Goal: Task Accomplishment & Management: Complete application form

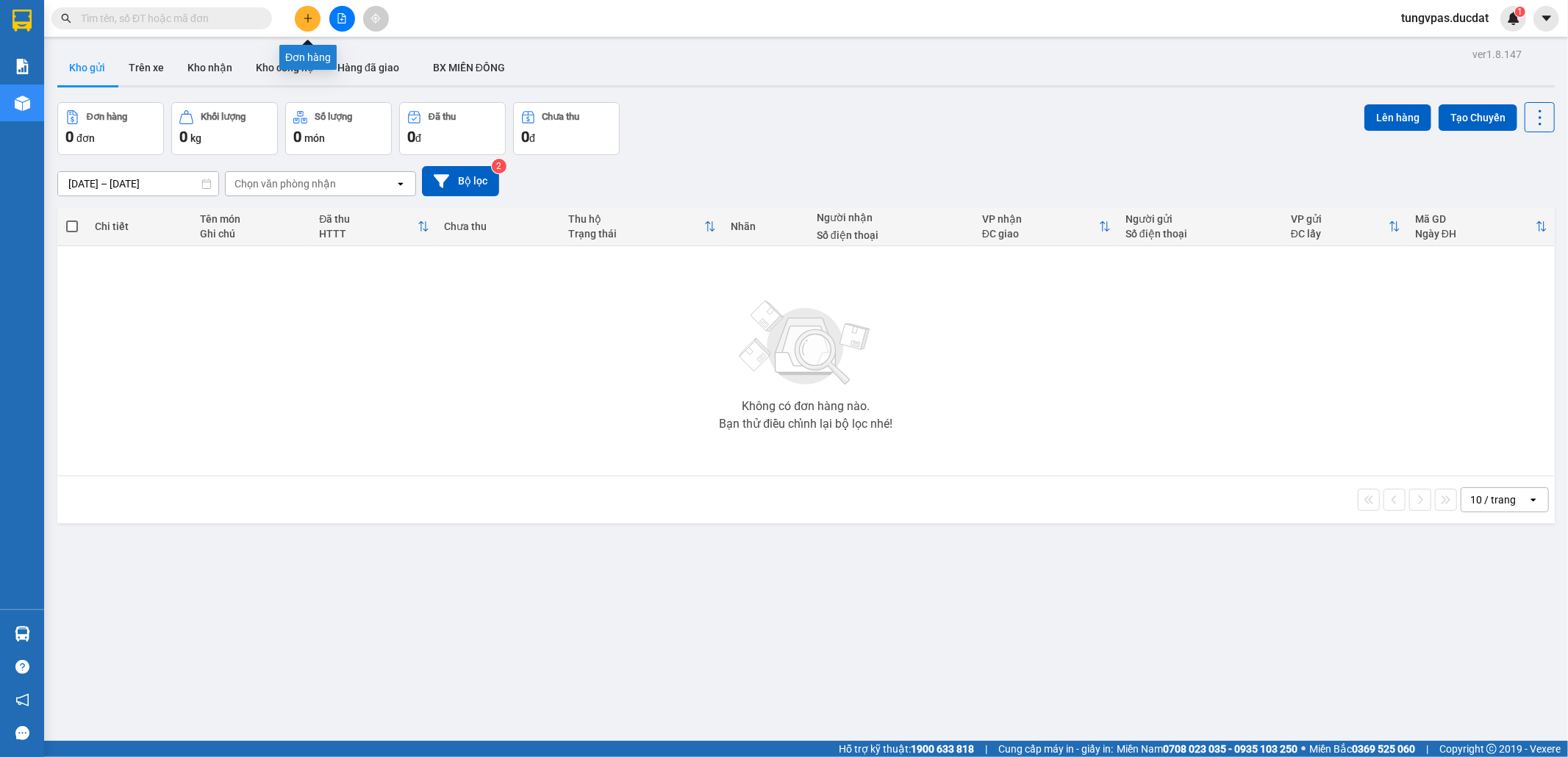
click at [309, 21] on icon "plus" at bounding box center [307, 18] width 10 height 11
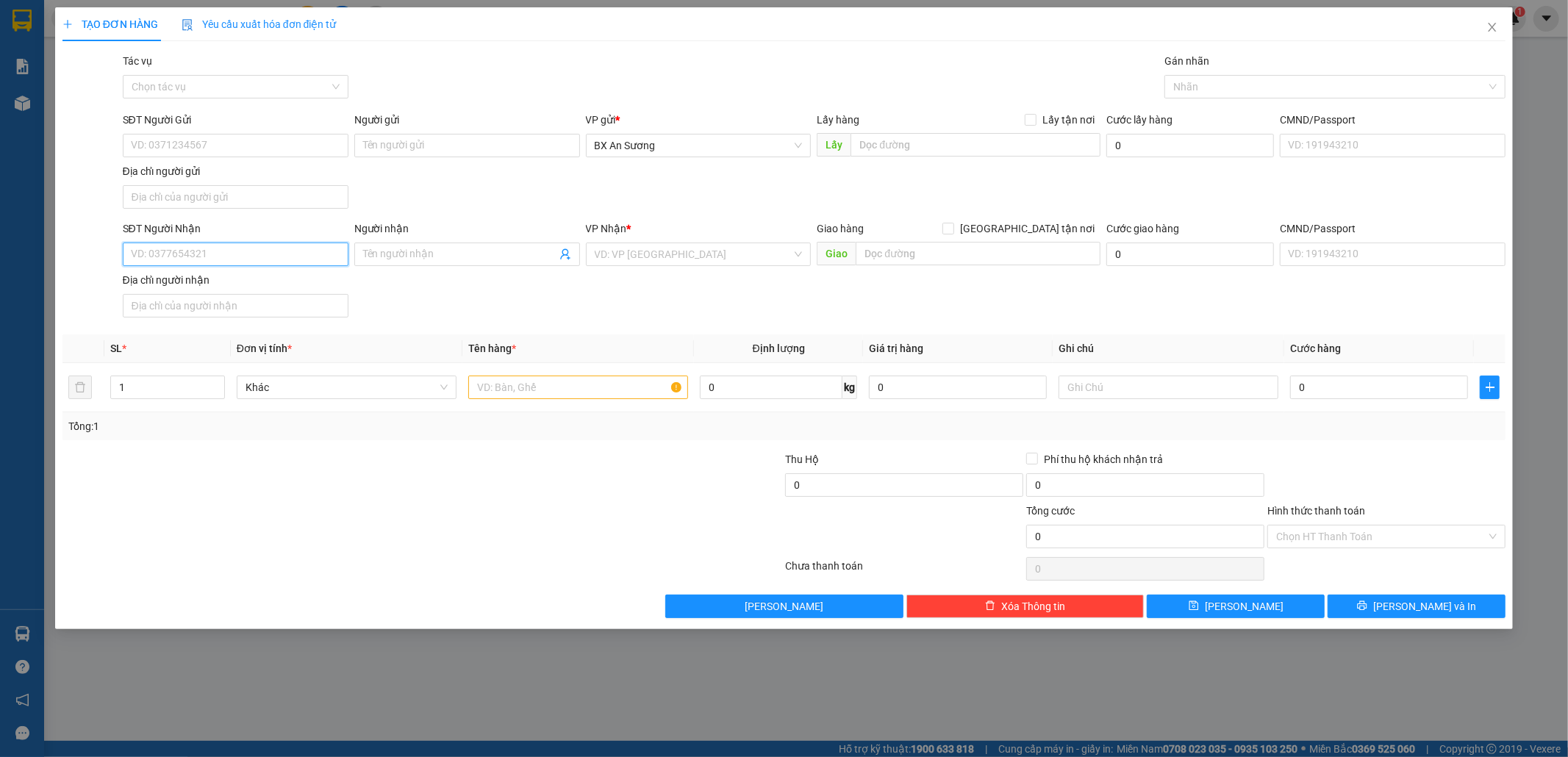
click at [339, 257] on input "SĐT Người Nhận" at bounding box center [236, 254] width 225 height 24
click at [327, 280] on div "0933001855" at bounding box center [236, 285] width 208 height 16
type input "0933001855"
click at [1370, 595] on div "Transit Pickup Surcharge Ids Transit Deliver Surcharge Ids Transit Deliver Surc…" at bounding box center [784, 335] width 1443 height 565
drag, startPoint x: 1379, startPoint y: 596, endPoint x: 1388, endPoint y: 606, distance: 13.5
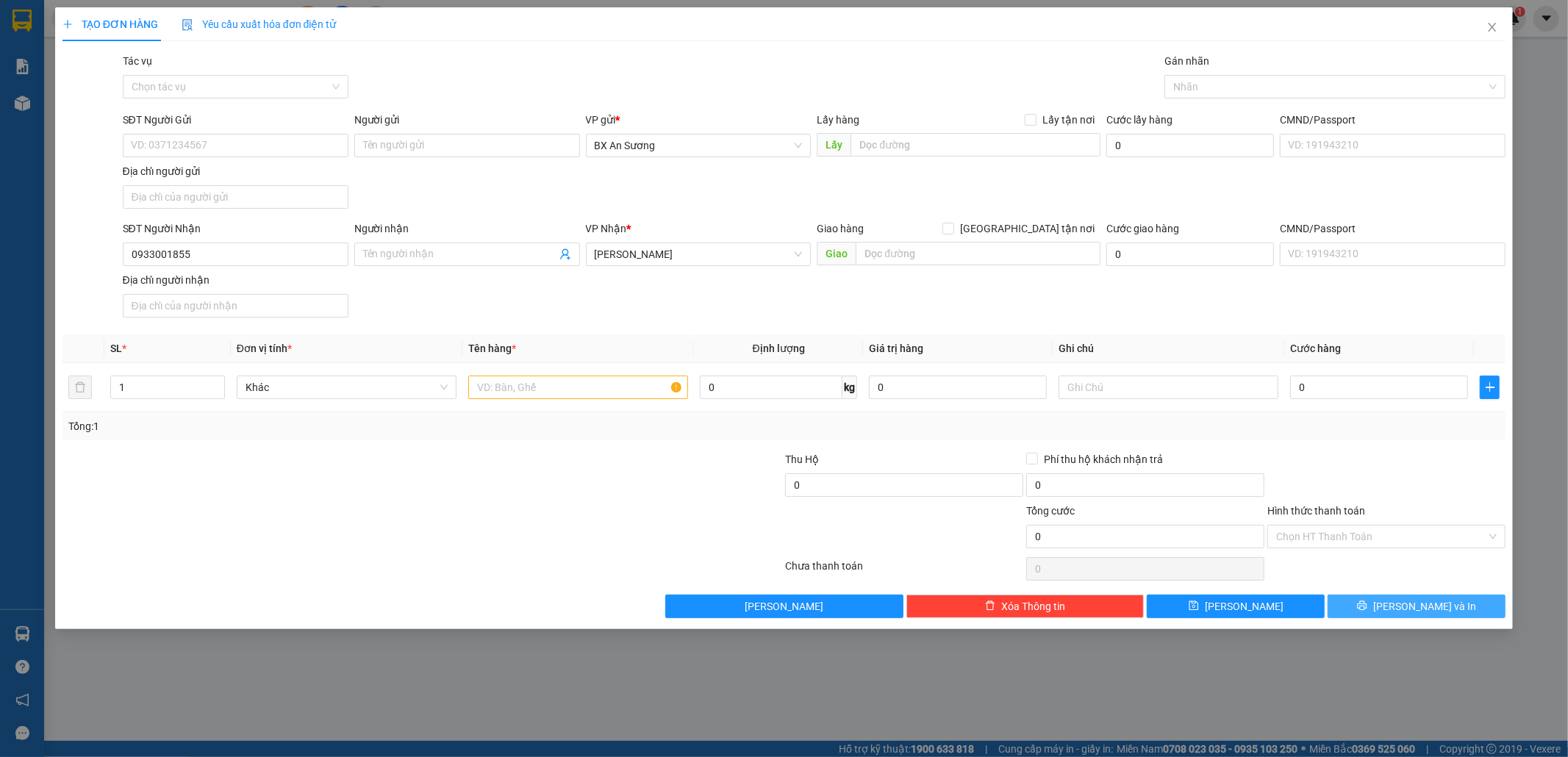
click at [1386, 604] on div "Transit Pickup Surcharge Ids Transit Deliver Surcharge Ids Transit Deliver Surc…" at bounding box center [784, 335] width 1443 height 565
click at [1488, 612] on button "Lưu và In" at bounding box center [1416, 606] width 178 height 24
click at [1472, 606] on button "Lưu và In" at bounding box center [1416, 606] width 178 height 24
click at [630, 391] on input "text" at bounding box center [578, 388] width 220 height 24
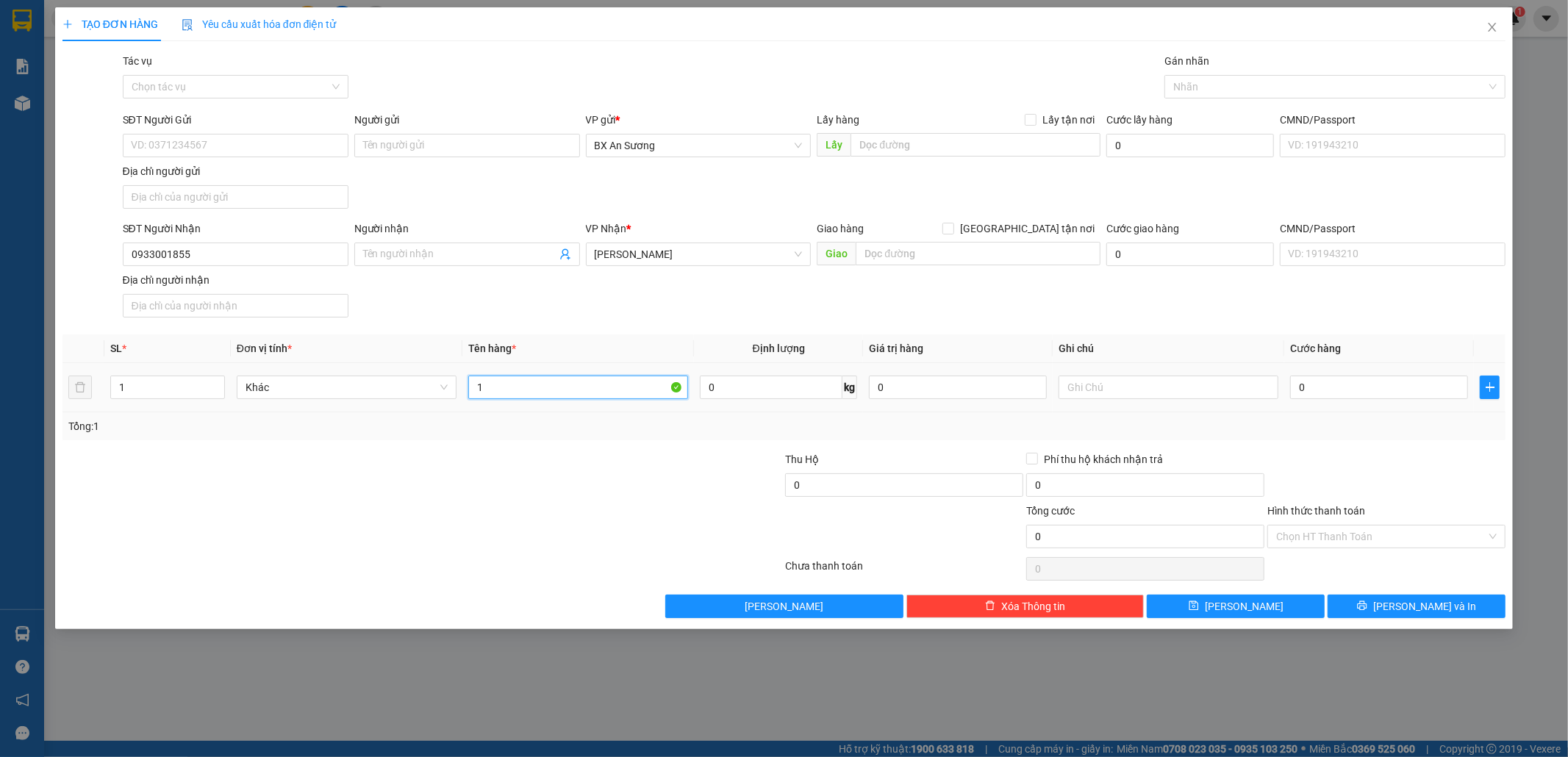
type input "1"
type input "1 hop giay"
click at [1308, 387] on input "0" at bounding box center [1379, 388] width 178 height 24
type input "4"
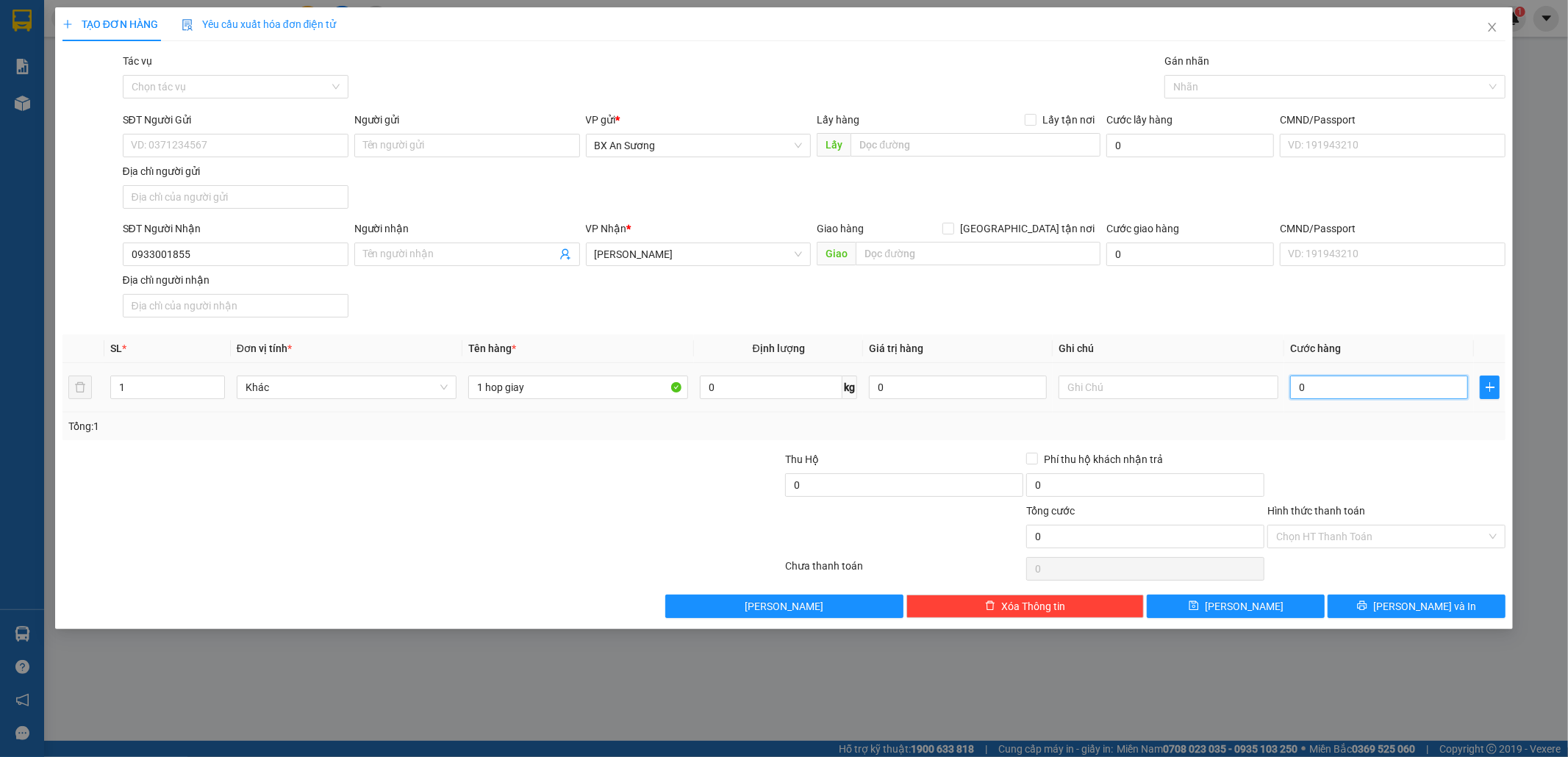
type input "4"
type input "40"
type input "40.000"
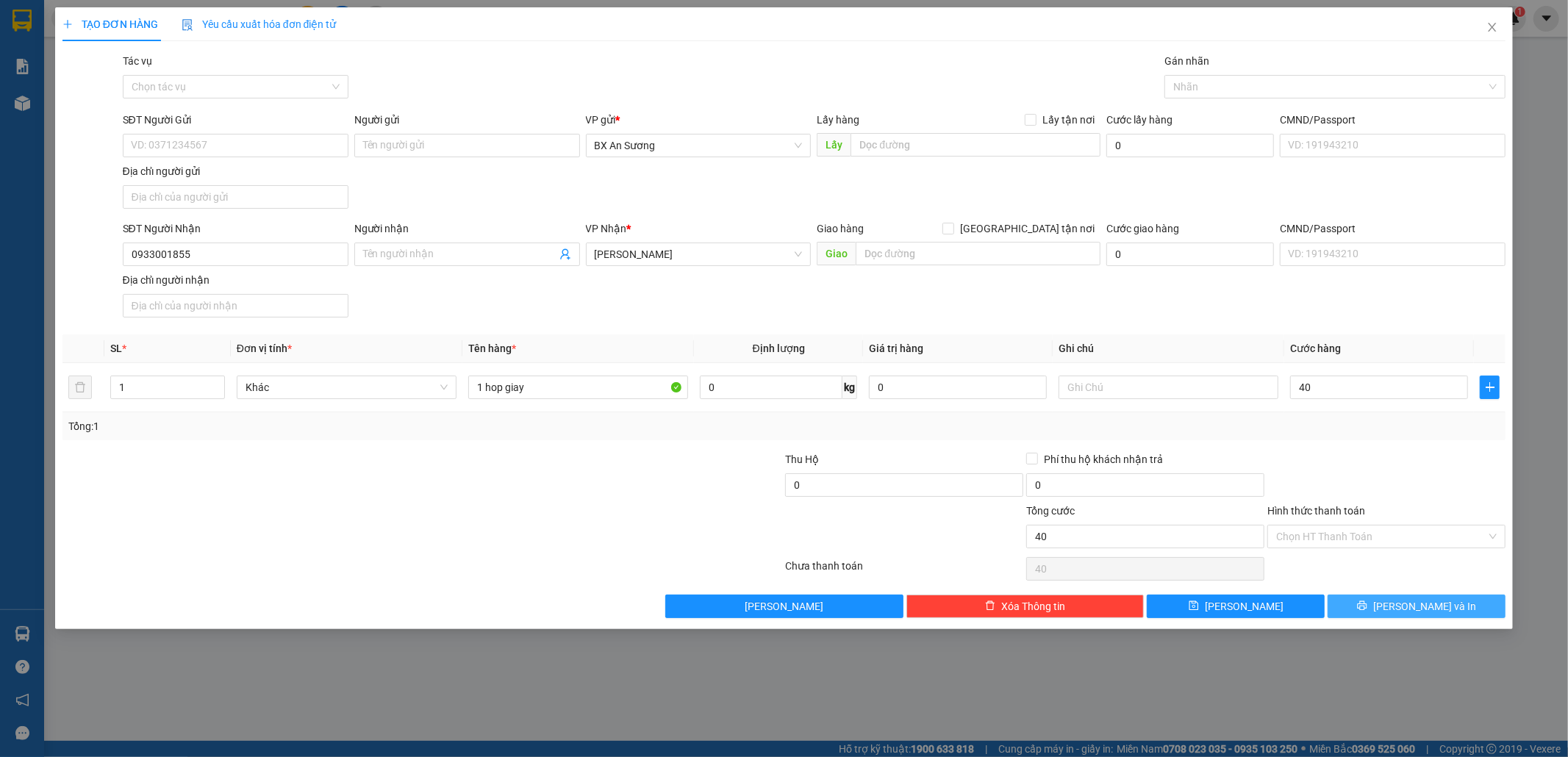
type input "40.000"
click at [1472, 619] on button "Lưu và In" at bounding box center [1416, 606] width 178 height 24
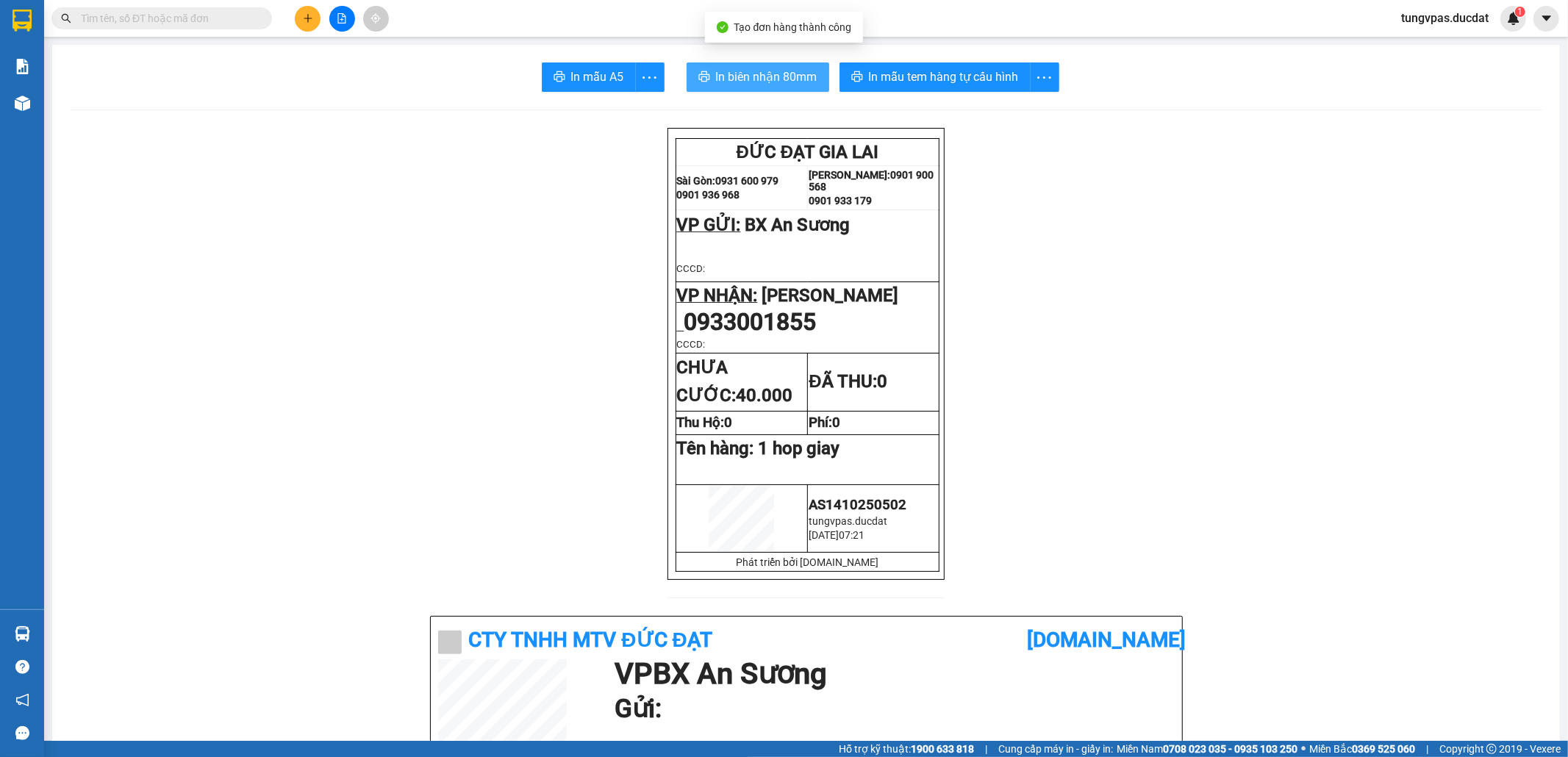
click at [801, 63] on button "In biên nhận 80mm" at bounding box center [757, 76] width 142 height 30
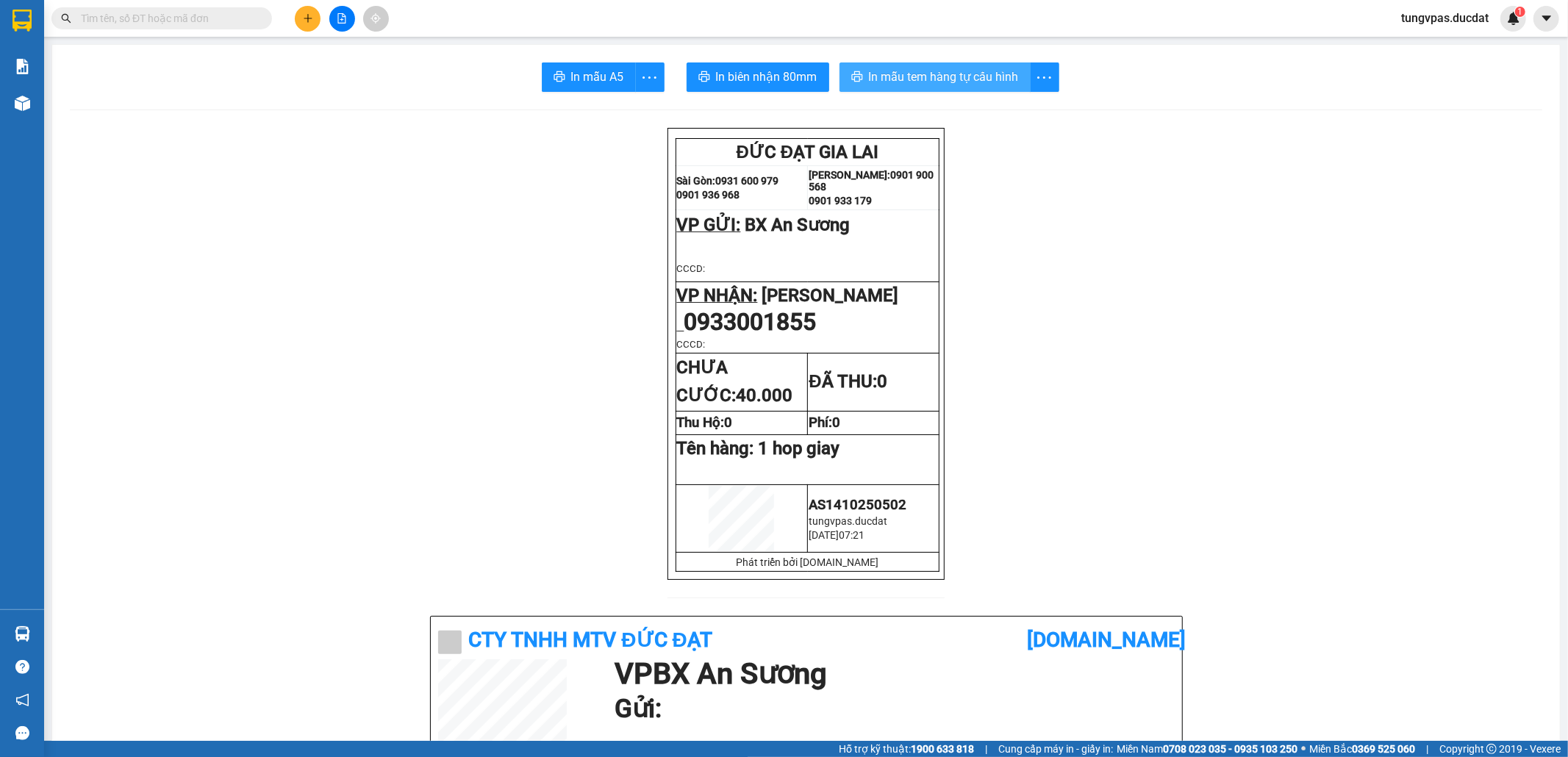
click at [974, 72] on span "In mẫu tem hàng tự cấu hình" at bounding box center [943, 76] width 150 height 18
